Goal: Transaction & Acquisition: Book appointment/travel/reservation

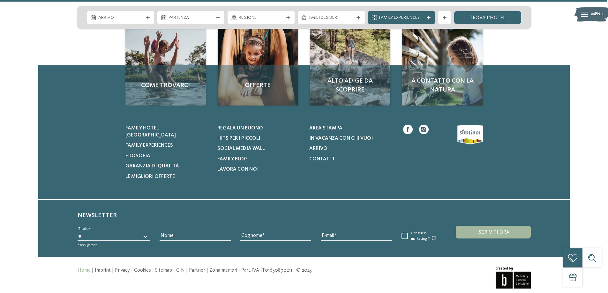
scroll to position [2972, 0]
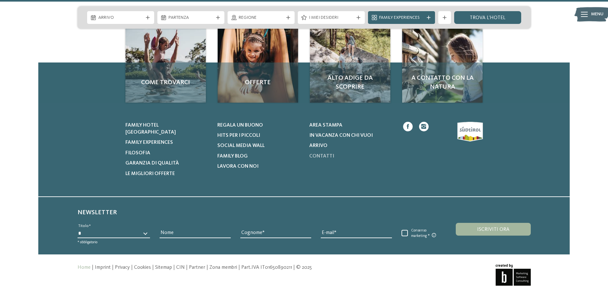
click at [323, 153] on link "Contatti" at bounding box center [351, 156] width 84 height 7
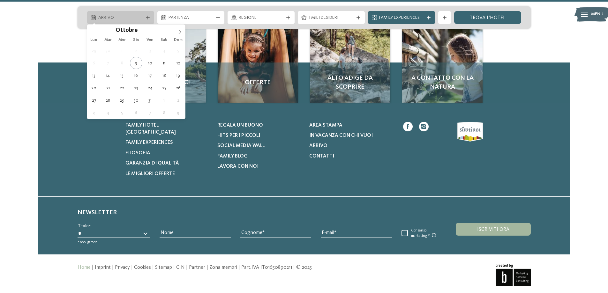
click at [124, 15] on span "Arrivo" at bounding box center [120, 18] width 45 height 6
click at [180, 32] on icon at bounding box center [180, 32] width 4 height 4
type div "30.12.2025"
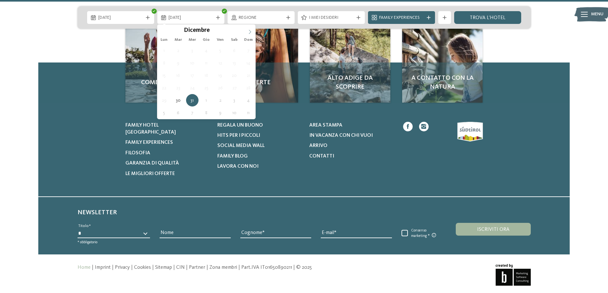
type input "****"
click at [252, 30] on icon at bounding box center [250, 32] width 4 height 4
type div "03.01.2026"
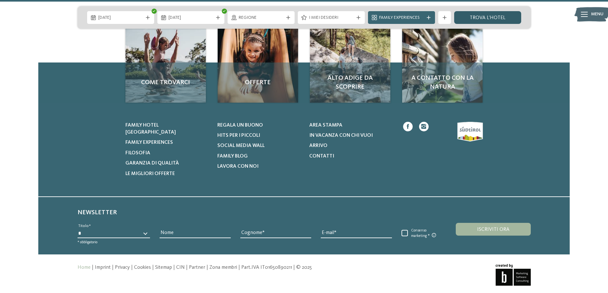
click at [473, 16] on link "trova l’hotel" at bounding box center [487, 17] width 67 height 13
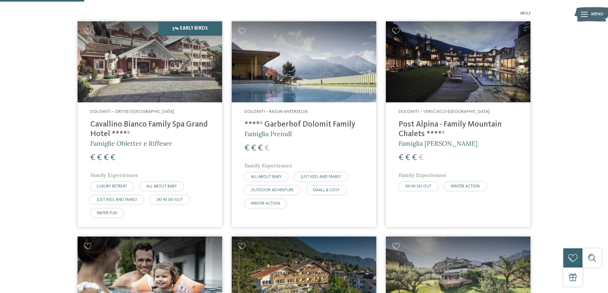
scroll to position [196, 0]
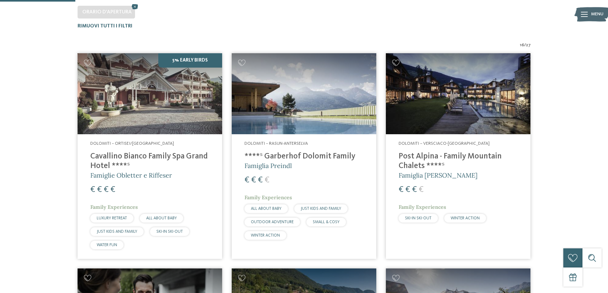
click at [438, 106] on img at bounding box center [458, 93] width 145 height 81
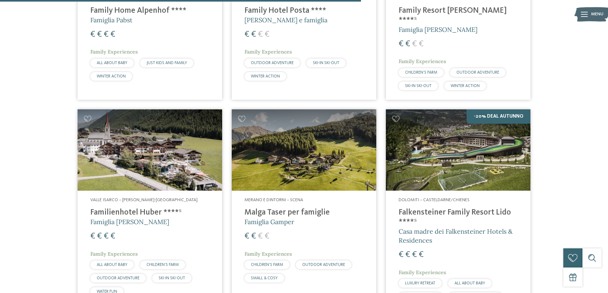
scroll to position [994, 0]
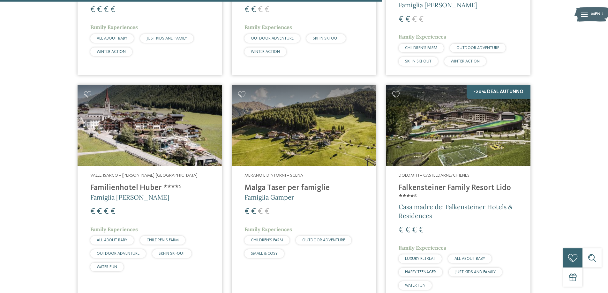
click at [432, 128] on img at bounding box center [458, 125] width 145 height 81
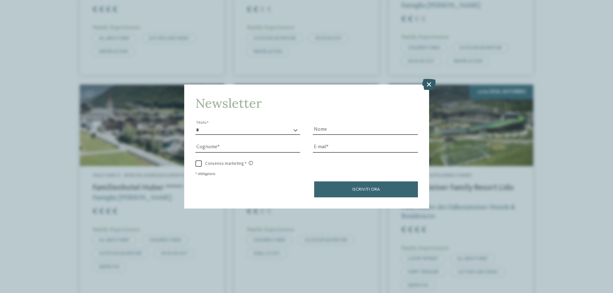
click at [431, 84] on icon at bounding box center [429, 84] width 14 height 11
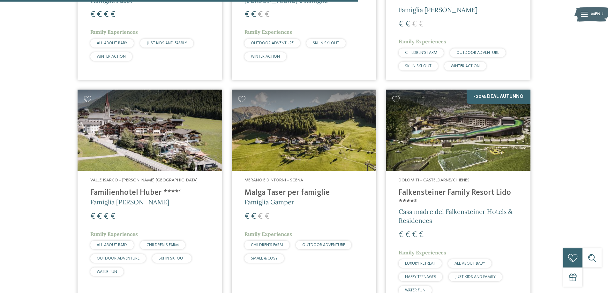
scroll to position [1122, 0]
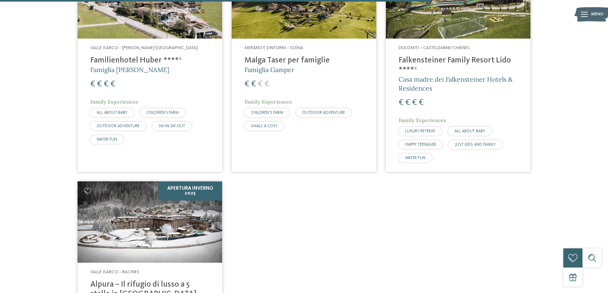
click at [173, 193] on img at bounding box center [150, 222] width 145 height 81
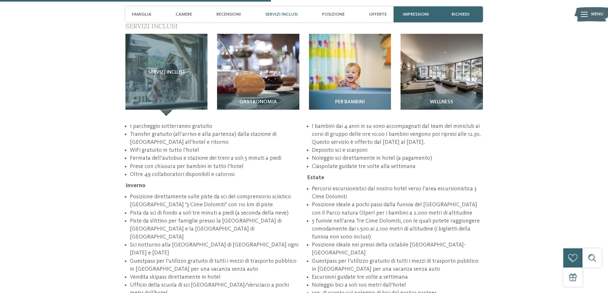
scroll to position [1022, 0]
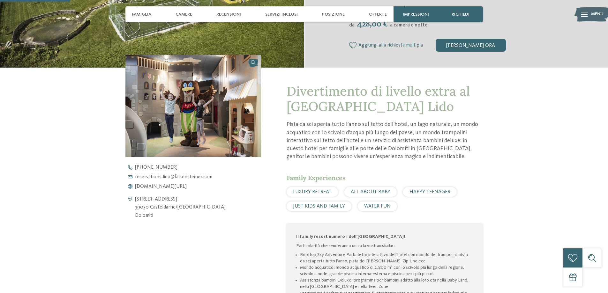
scroll to position [255, 0]
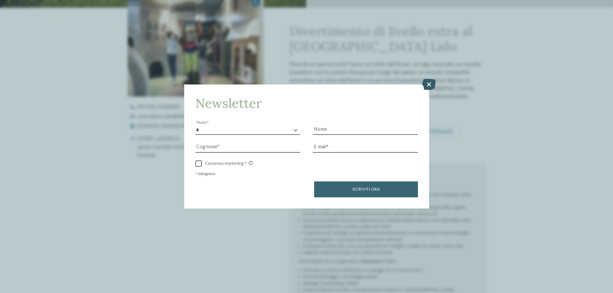
click at [425, 84] on icon at bounding box center [429, 84] width 14 height 11
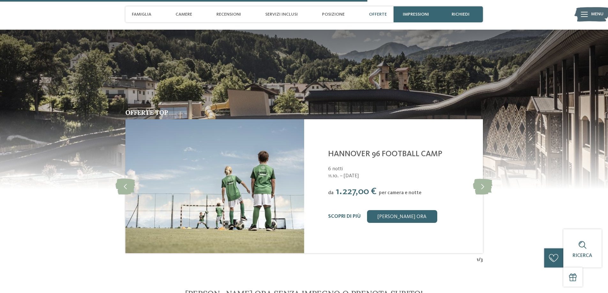
scroll to position [1341, 0]
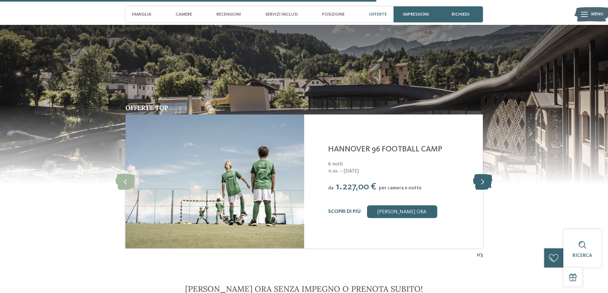
click at [482, 181] on icon at bounding box center [482, 182] width 19 height 16
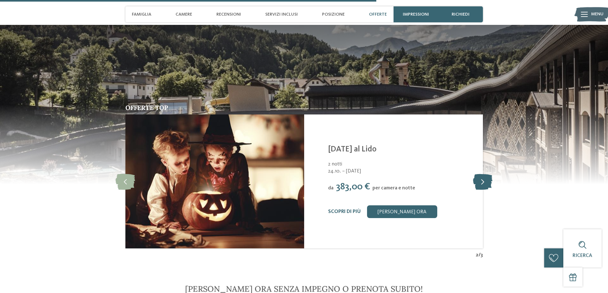
click at [482, 181] on icon at bounding box center [482, 182] width 19 height 16
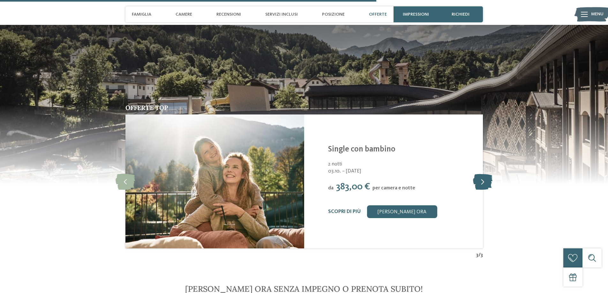
click at [480, 180] on icon at bounding box center [482, 182] width 19 height 16
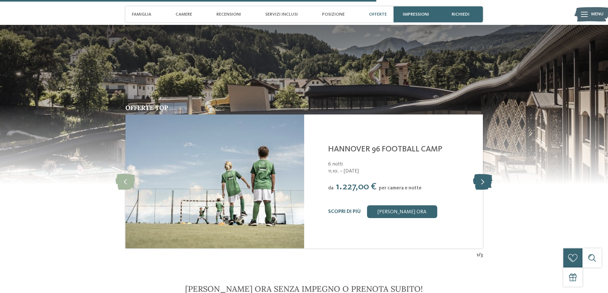
click at [480, 180] on icon at bounding box center [482, 182] width 19 height 16
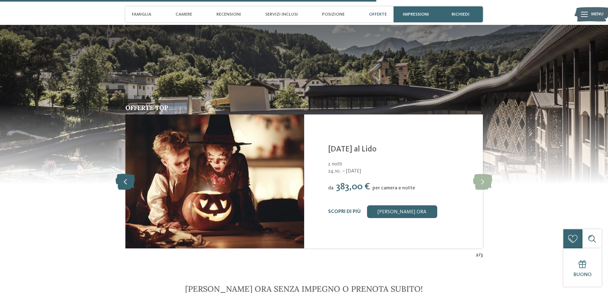
click at [129, 177] on icon at bounding box center [125, 182] width 19 height 16
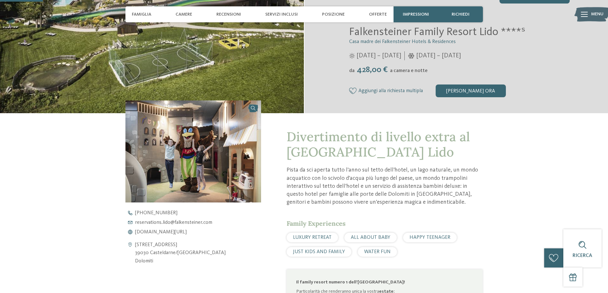
scroll to position [160, 0]
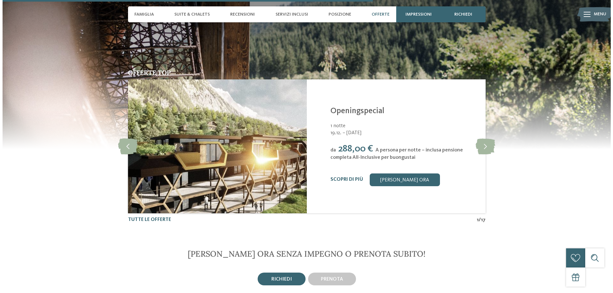
scroll to position [1213, 0]
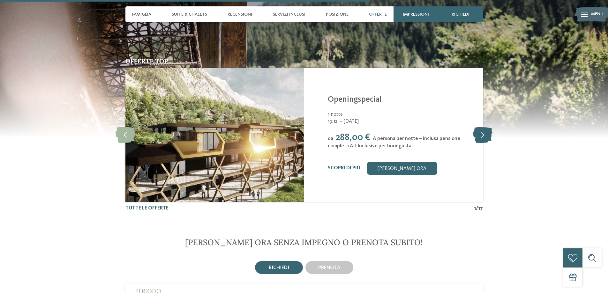
click at [483, 138] on icon at bounding box center [482, 135] width 19 height 16
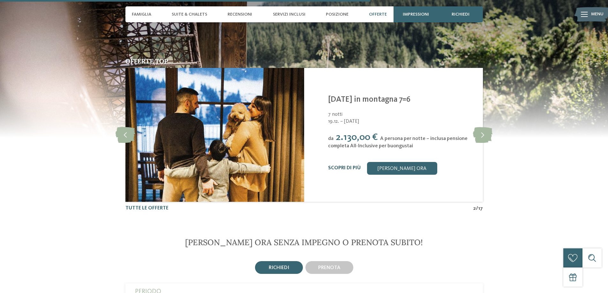
click at [344, 168] on link "Scopri di più" at bounding box center [344, 168] width 33 height 5
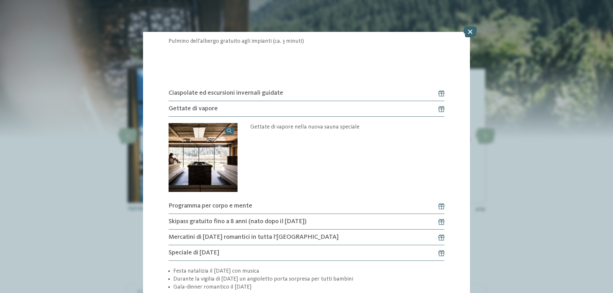
scroll to position [596, 0]
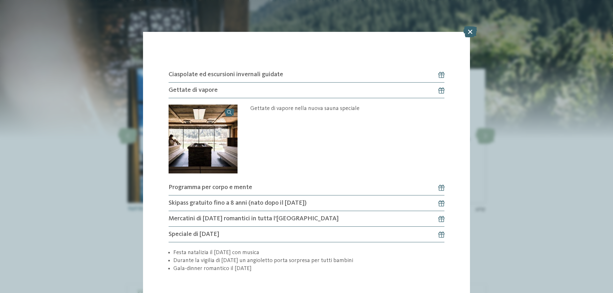
click at [467, 32] on icon at bounding box center [470, 31] width 14 height 11
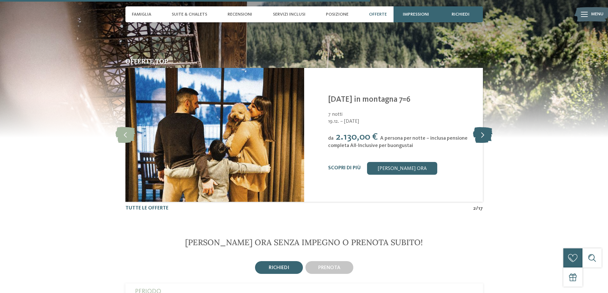
click at [477, 132] on icon at bounding box center [482, 135] width 19 height 16
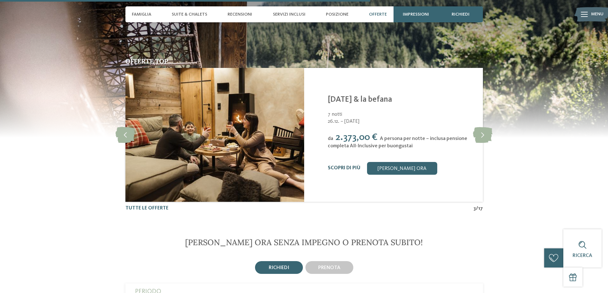
click at [348, 168] on link "Scopri di più" at bounding box center [344, 168] width 33 height 5
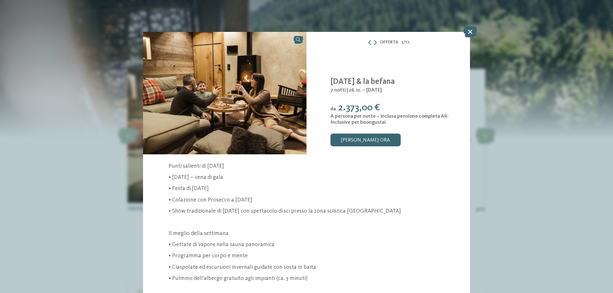
click at [466, 34] on icon at bounding box center [470, 31] width 14 height 11
